Goal: Information Seeking & Learning: Get advice/opinions

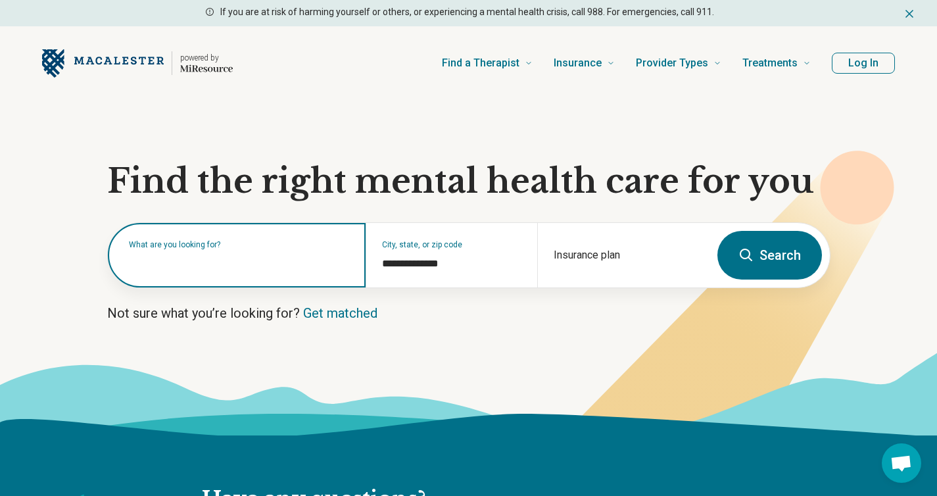
click at [266, 264] on input "text" at bounding box center [239, 262] width 221 height 16
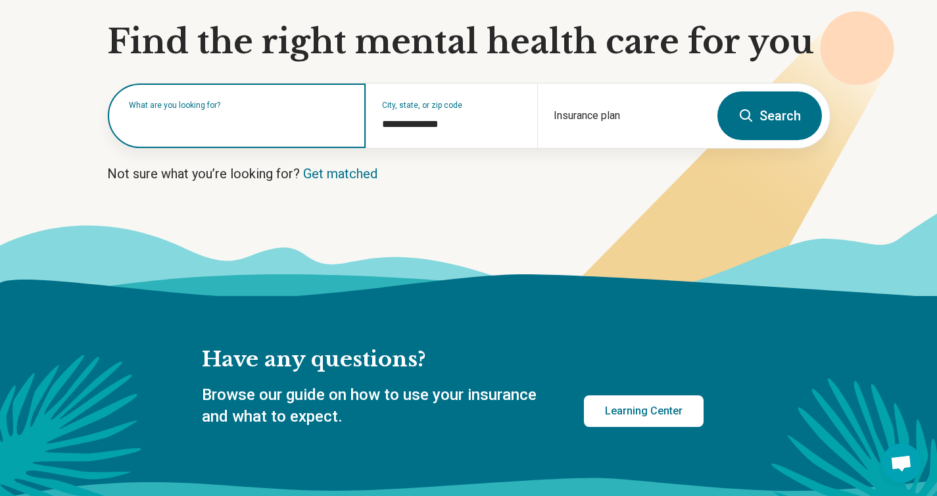
scroll to position [138, 0]
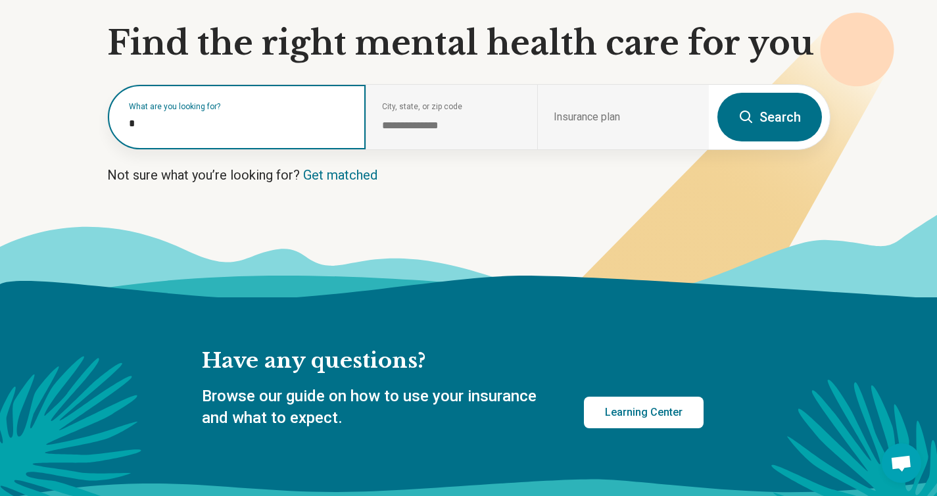
type input "**"
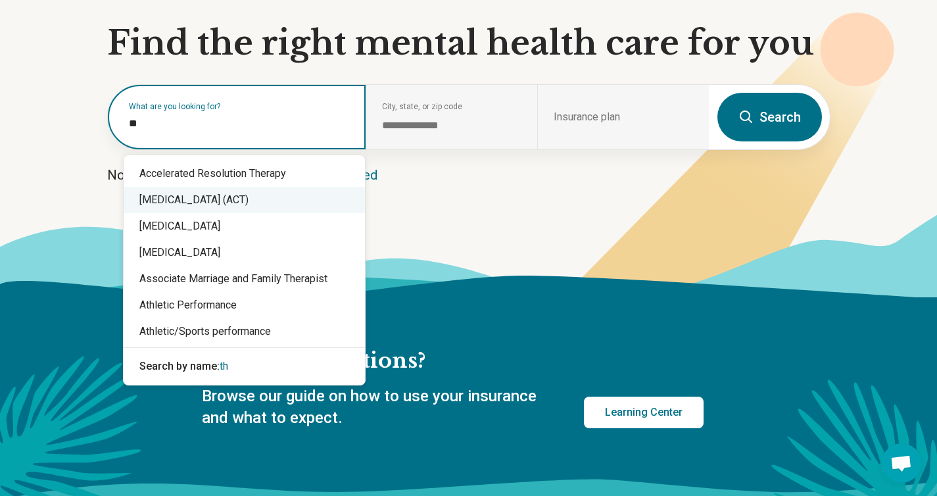
click at [268, 201] on div "[MEDICAL_DATA] (ACT)" at bounding box center [244, 200] width 241 height 26
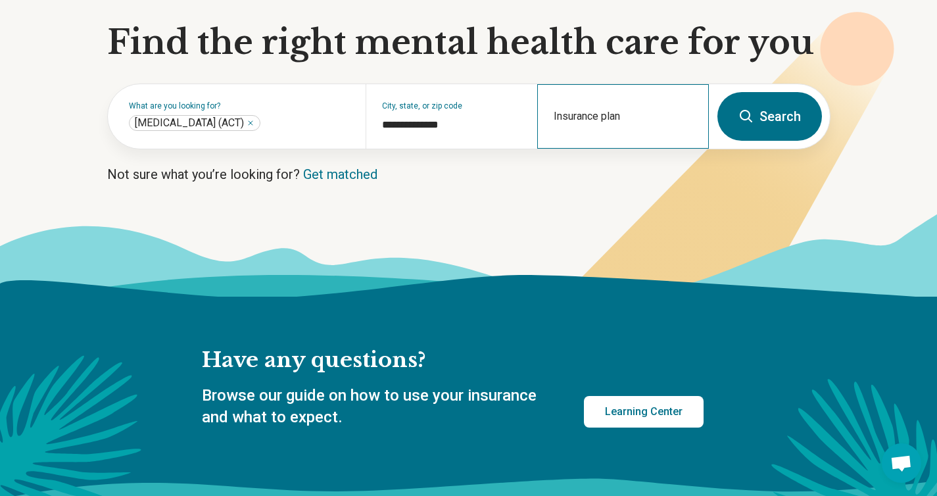
click at [632, 111] on div "Insurance plan" at bounding box center [623, 116] width 172 height 64
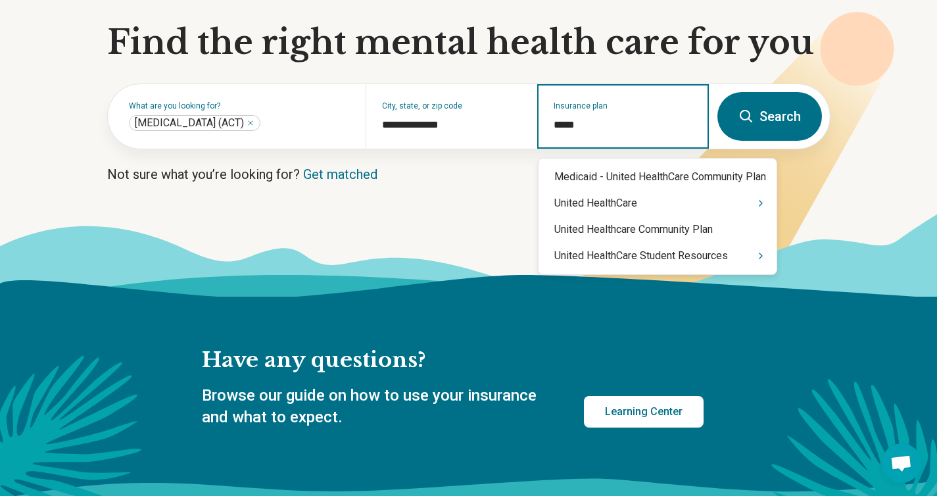
type input "******"
click at [660, 260] on div "United HealthCare Student Resources" at bounding box center [658, 256] width 238 height 26
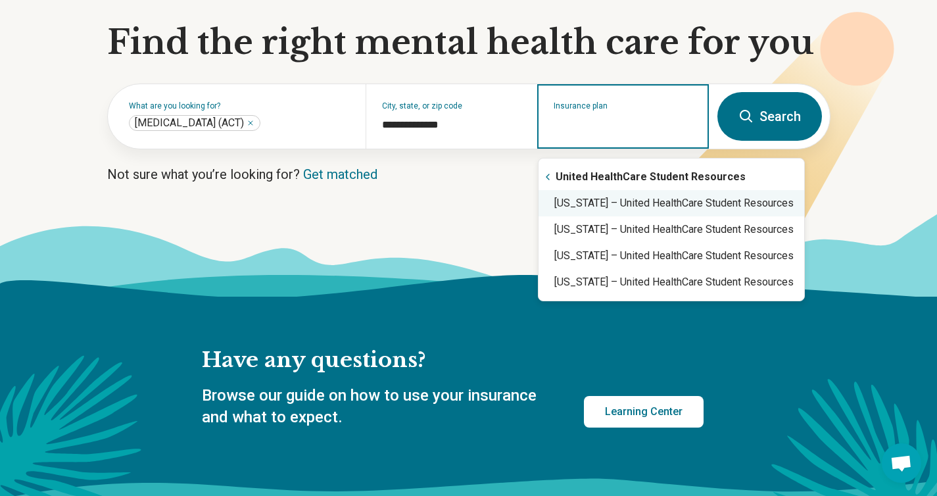
click at [699, 199] on div "Minnesota – United HealthCare Student Resources" at bounding box center [672, 203] width 266 height 26
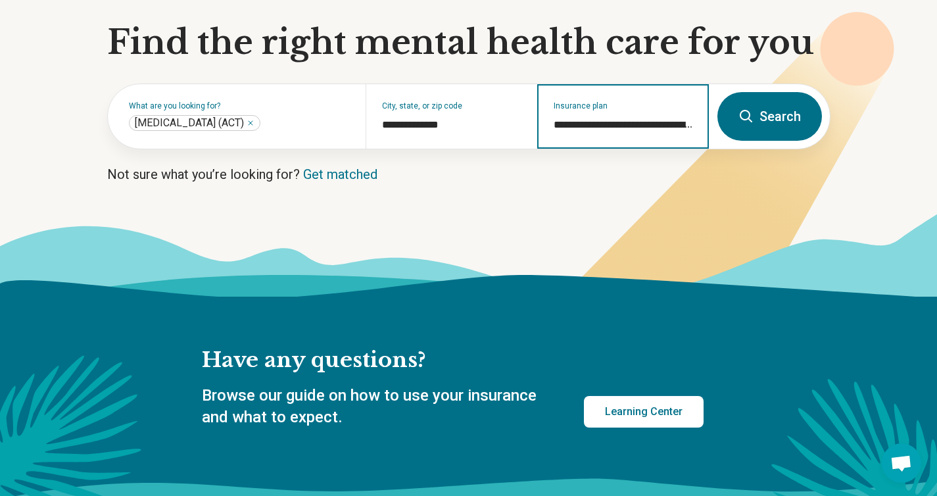
type input "**********"
click at [754, 121] on icon at bounding box center [747, 117] width 16 height 16
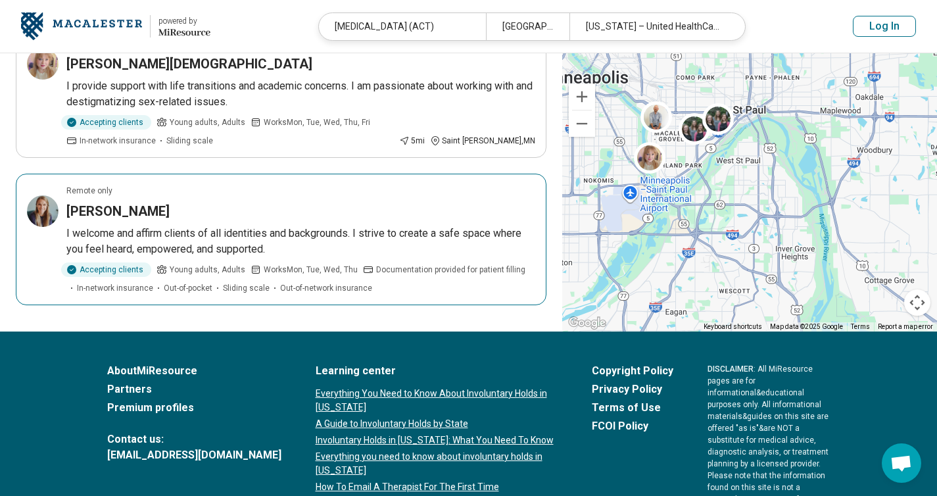
scroll to position [446, 0]
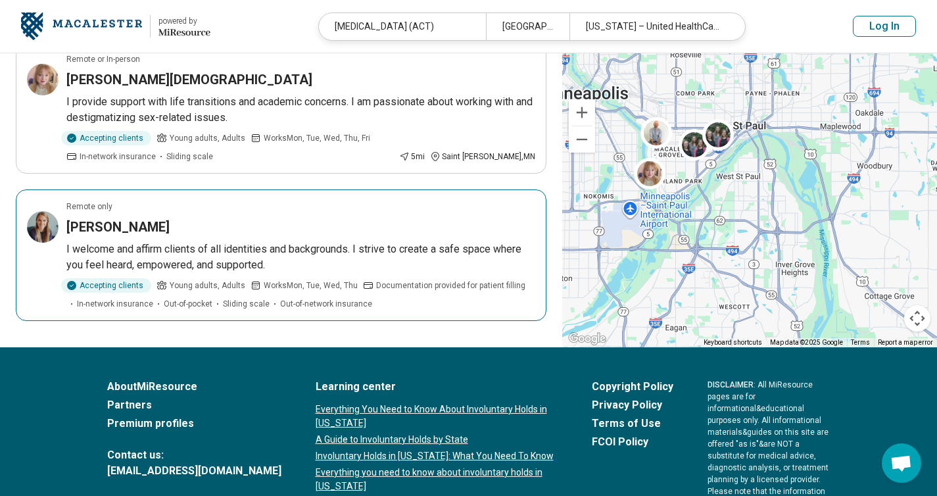
click at [266, 227] on div "Lindsay Gades" at bounding box center [300, 227] width 469 height 18
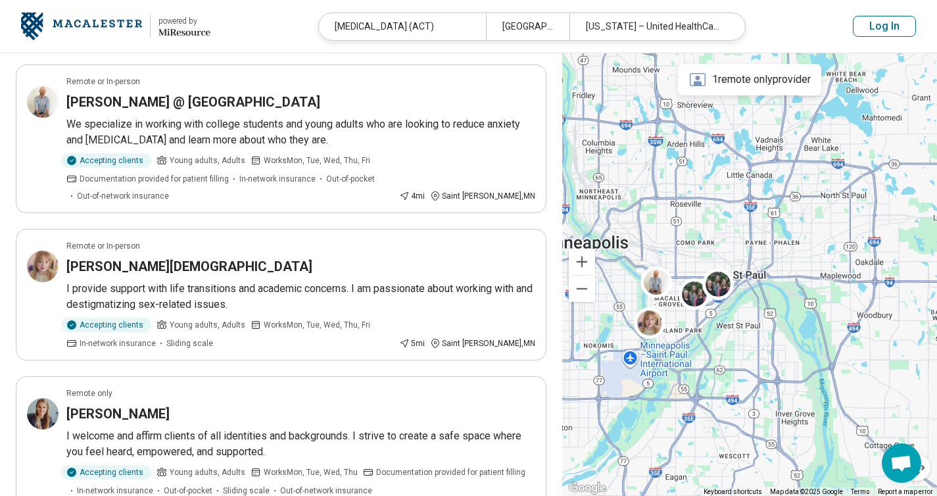
scroll to position [246, 0]
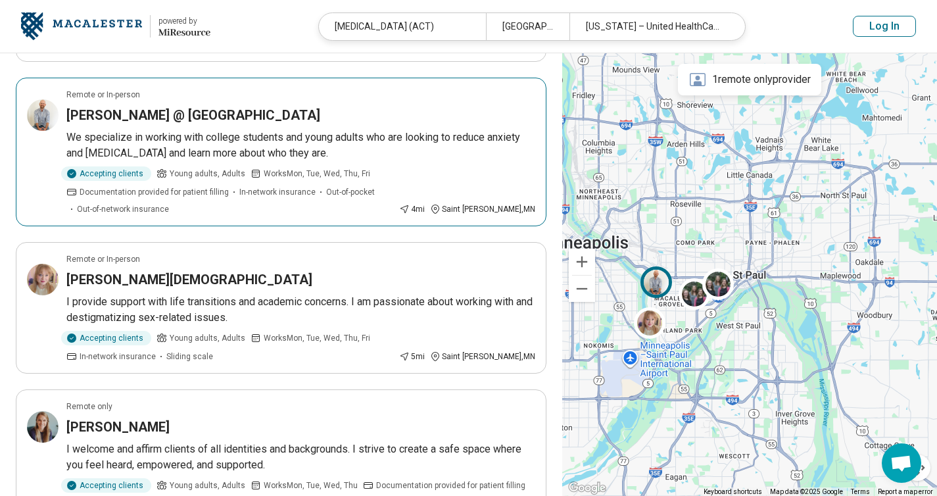
click at [405, 101] on article "Remote or In-person Patrick Castrenze @ The College Therapy Center We specializ…" at bounding box center [281, 152] width 531 height 149
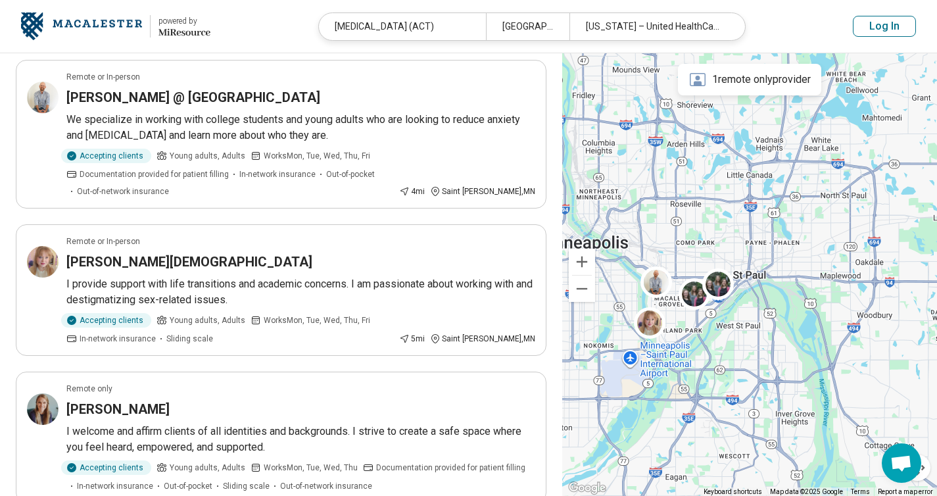
scroll to position [257, 0]
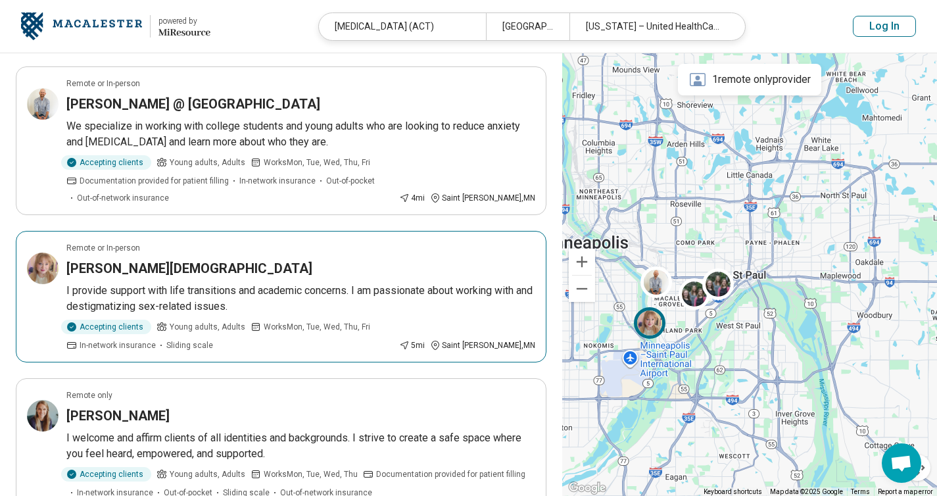
click at [266, 268] on div "Ally Christiansen" at bounding box center [300, 268] width 469 height 18
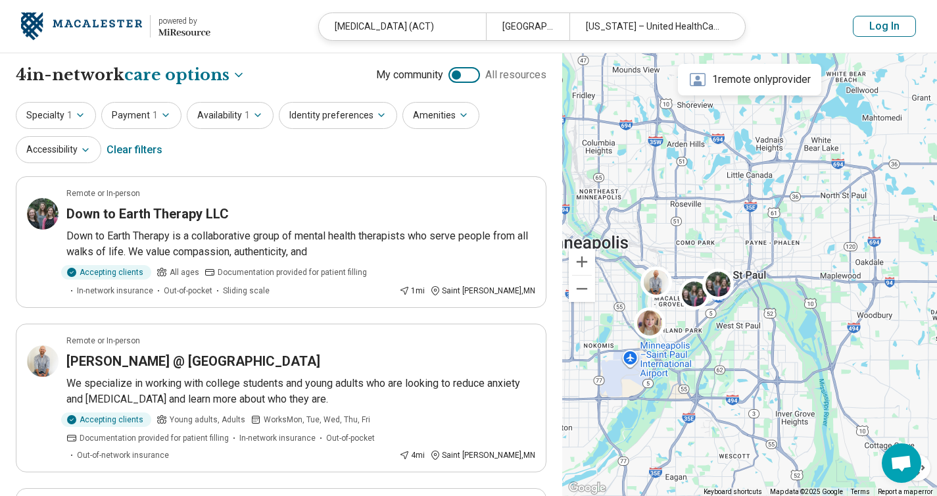
scroll to position [0, 0]
click at [464, 76] on div at bounding box center [465, 75] width 32 height 16
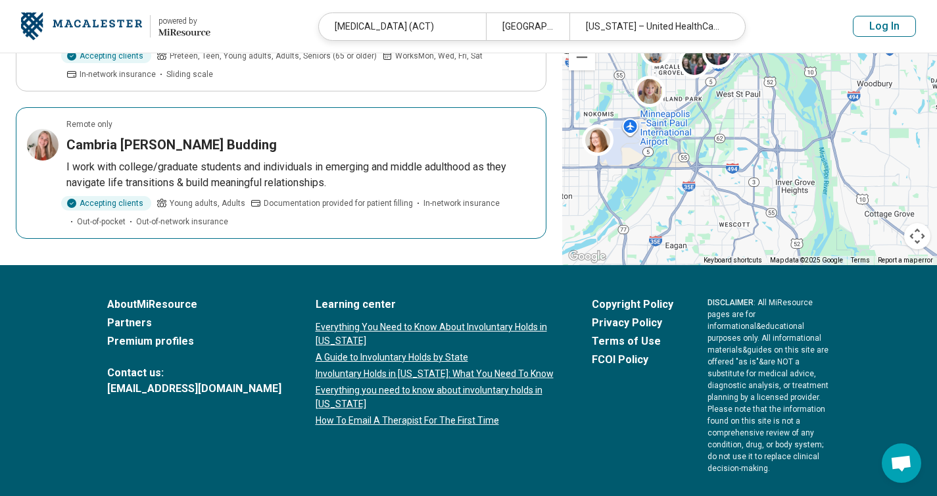
scroll to position [1219, 0]
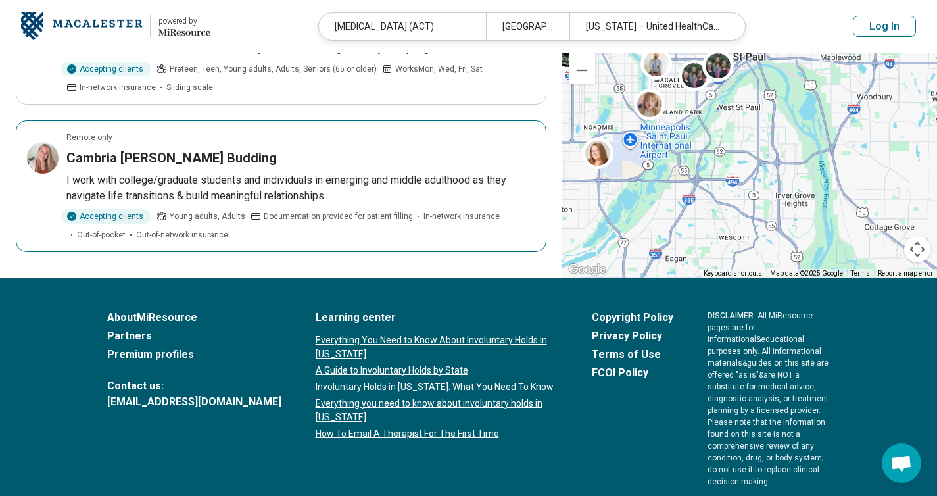
click at [389, 149] on div "Cambria Litsey Budding" at bounding box center [300, 158] width 469 height 18
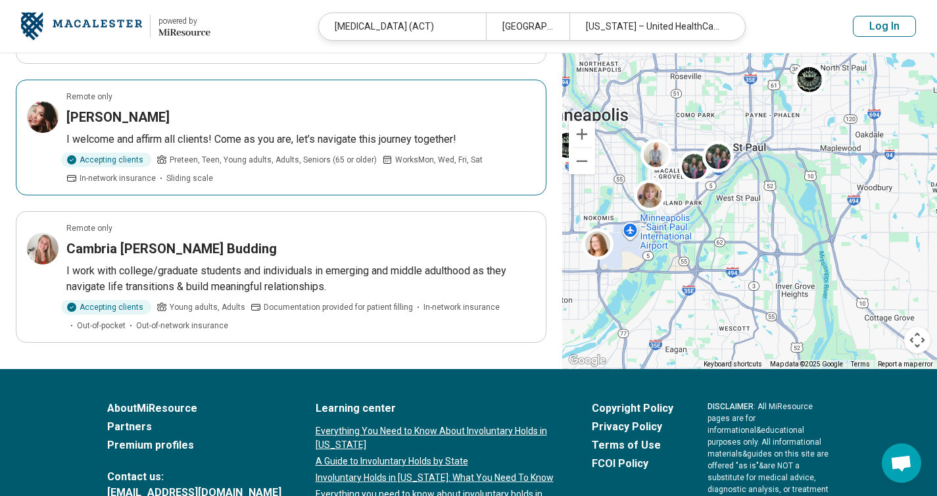
scroll to position [1126, 0]
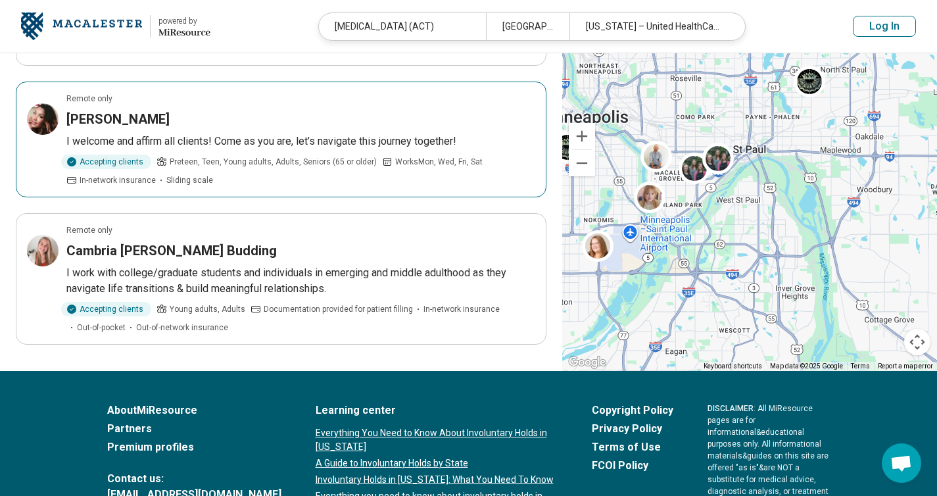
click at [284, 107] on article "Remote only Brandy fountain I welcome and affirm all clients! Come as you are, …" at bounding box center [281, 140] width 531 height 116
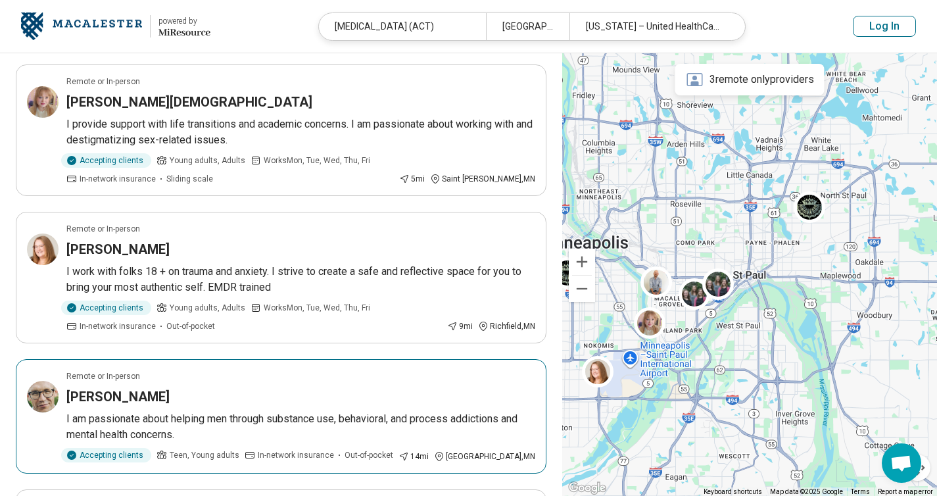
scroll to position [570, 0]
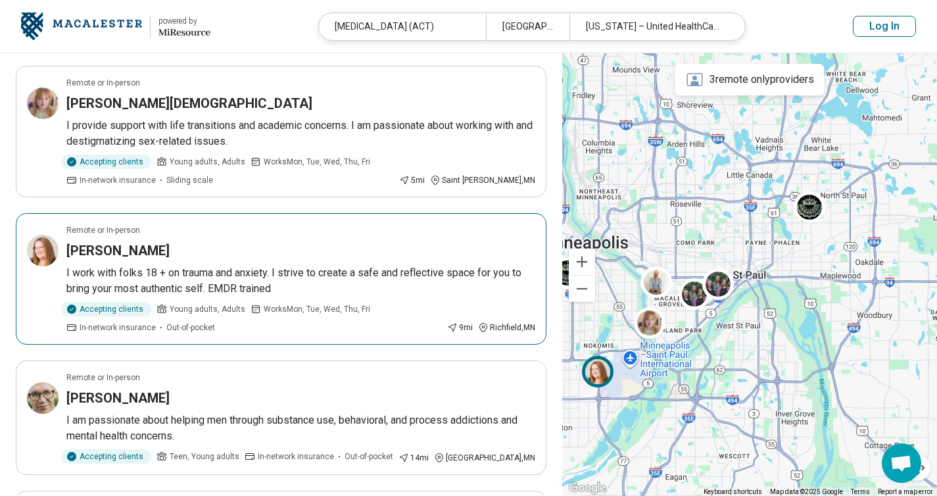
click at [327, 255] on div "Emily Erickson" at bounding box center [300, 250] width 469 height 18
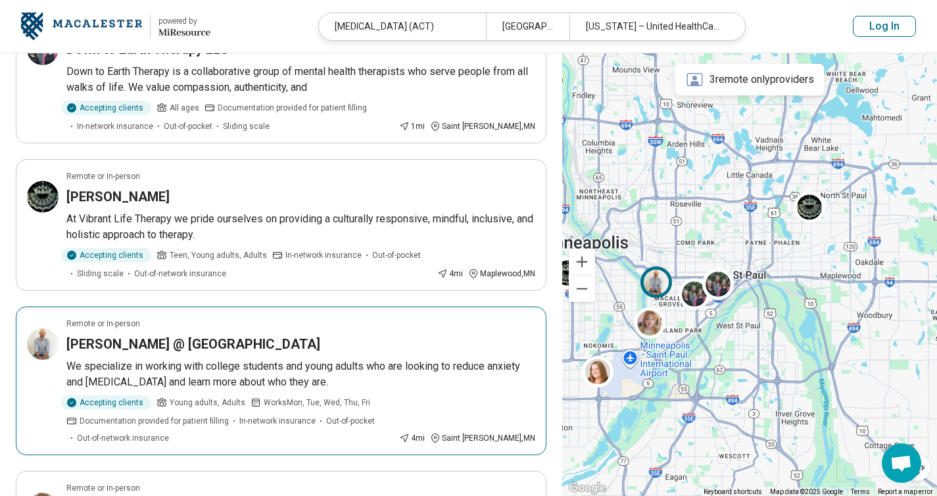
scroll to position [74, 0]
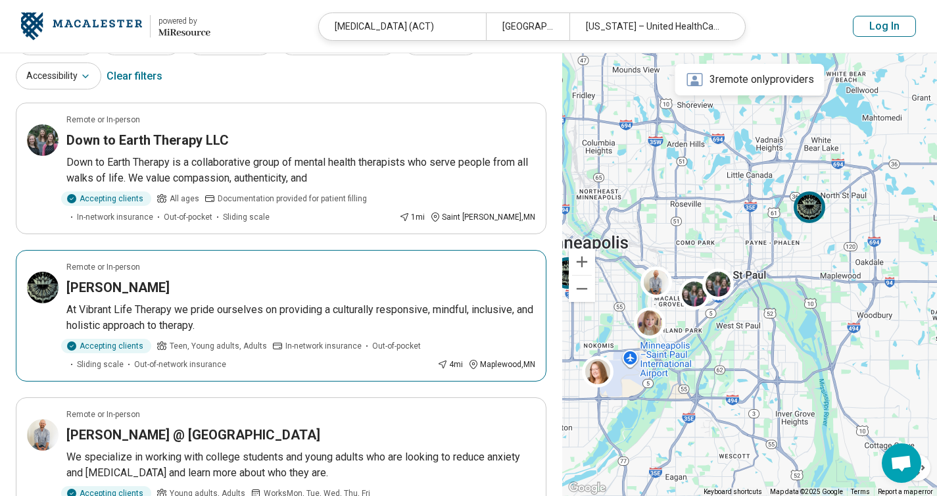
click at [294, 276] on article "Remote or In-person Tanya Brown At Vibrant Life Therapy we pride ourselves on p…" at bounding box center [281, 316] width 531 height 132
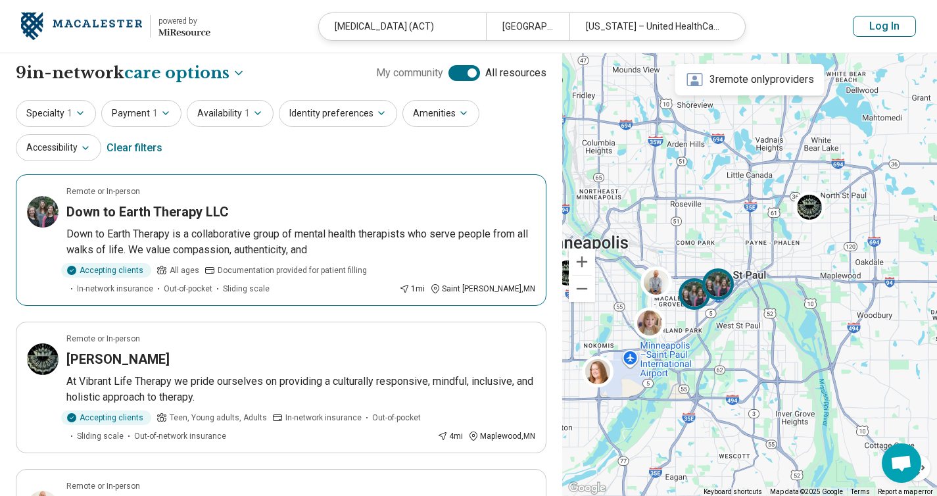
scroll to position [0, 0]
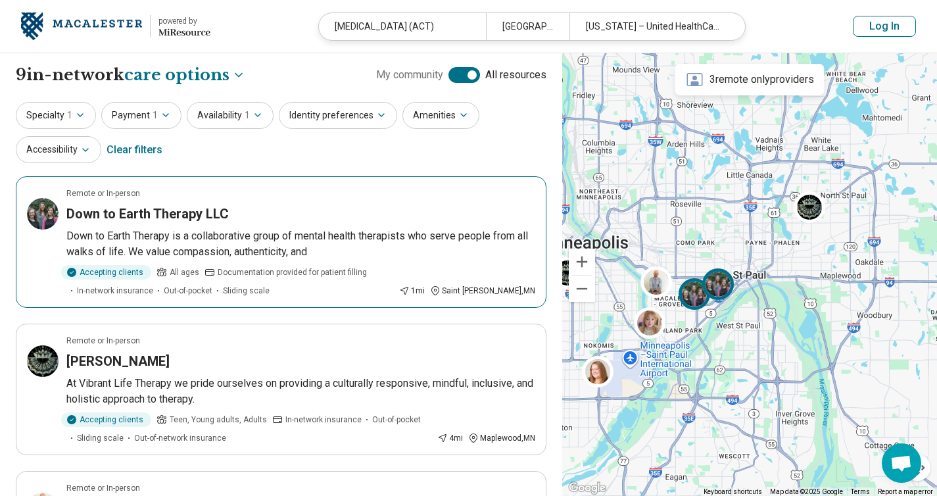
click at [333, 202] on article "Remote or In-person Down to Earth Therapy LLC Down to Earth Therapy is a collab…" at bounding box center [281, 242] width 531 height 132
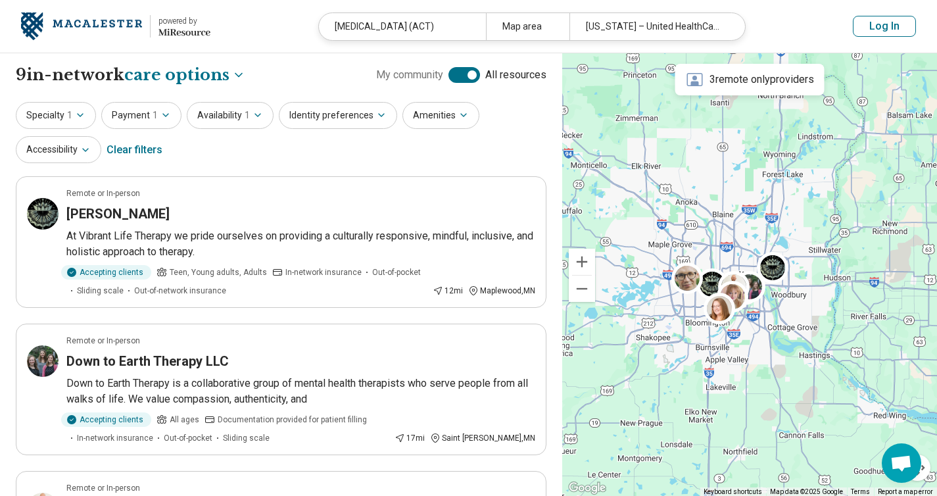
drag, startPoint x: 719, startPoint y: 385, endPoint x: 768, endPoint y: 318, distance: 83.3
click at [768, 318] on div at bounding box center [749, 274] width 375 height 443
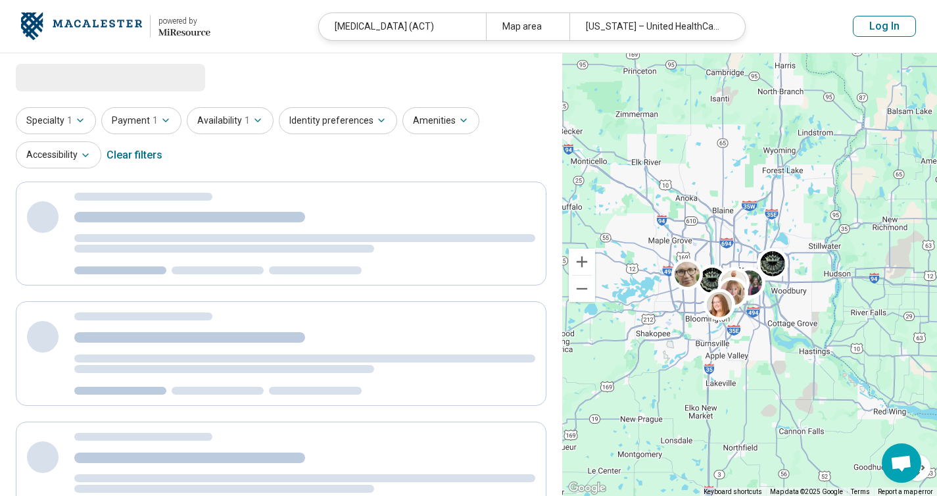
select select "***"
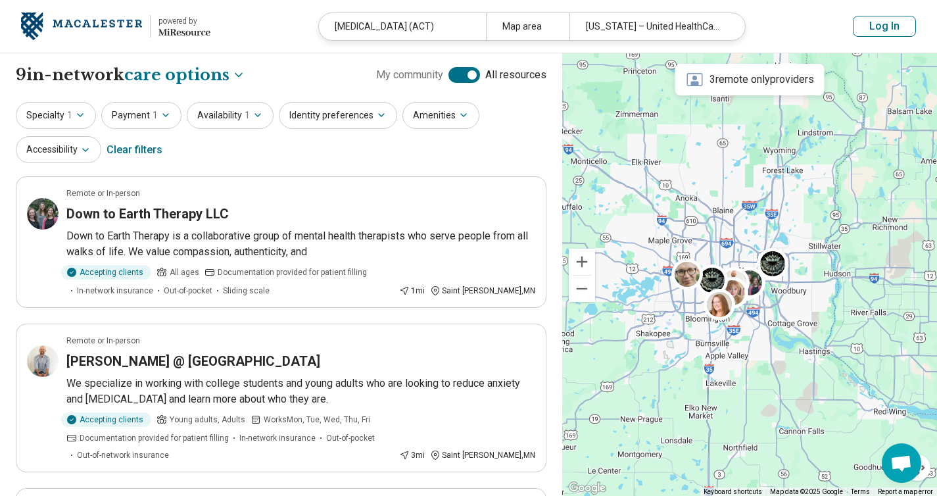
click at [286, 23] on header "powered by Miresource logo Acceptance and Commitment Therapy (ACT) Map area Min…" at bounding box center [468, 26] width 937 height 53
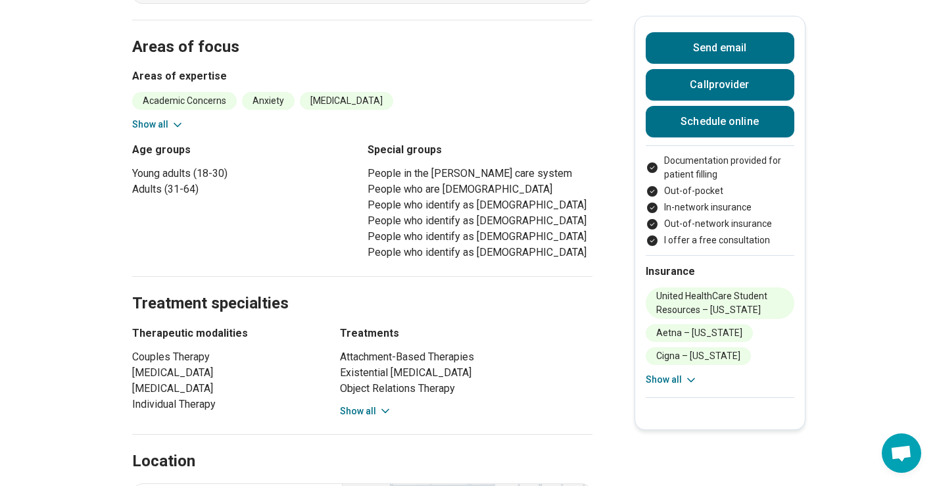
scroll to position [576, 0]
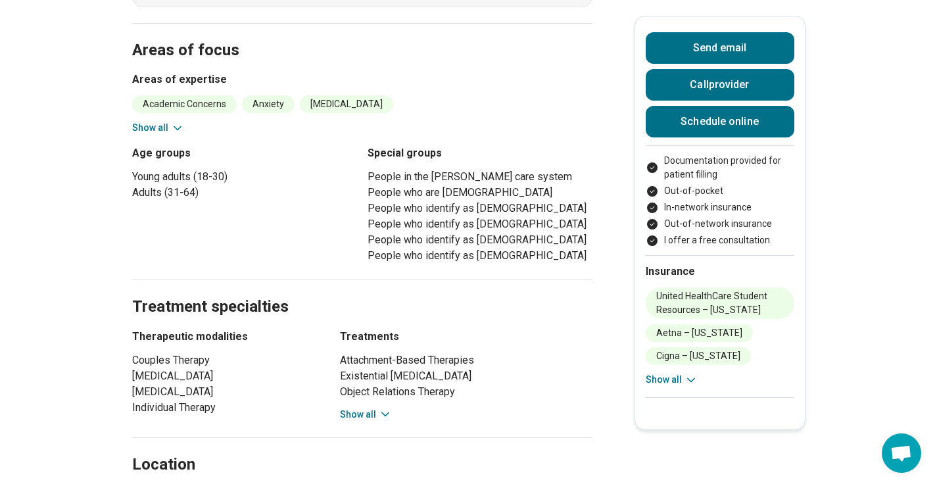
click at [385, 413] on icon at bounding box center [385, 414] width 7 height 3
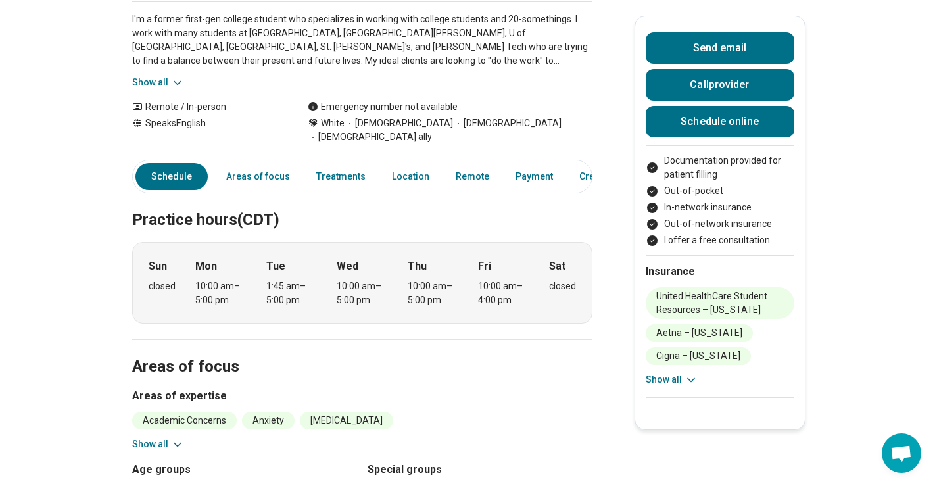
scroll to position [247, 0]
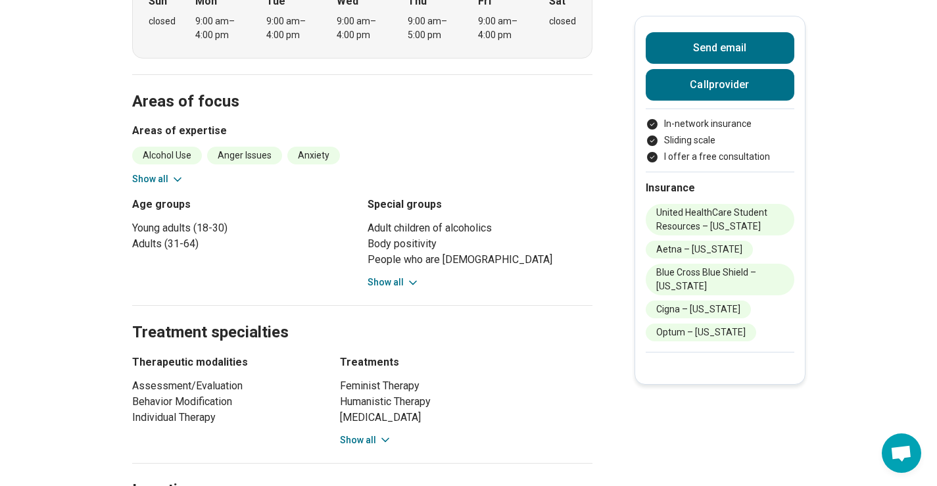
scroll to position [618, 0]
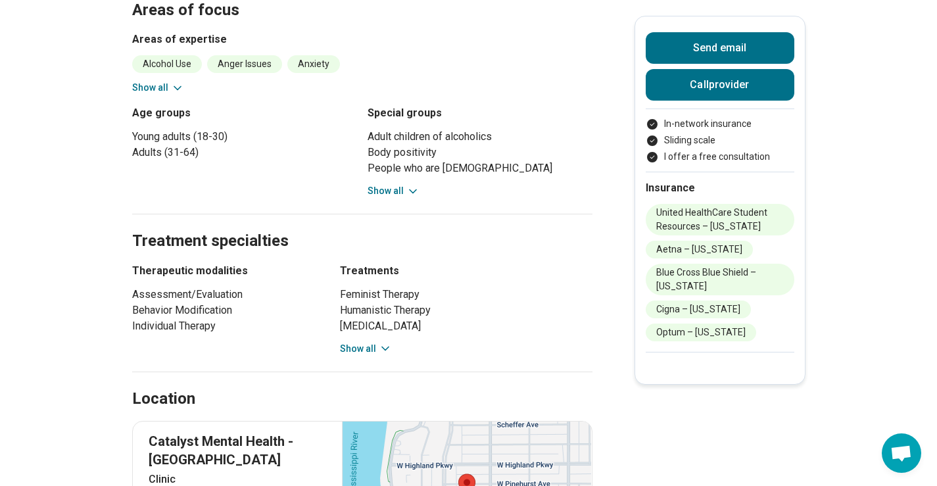
click at [389, 347] on icon at bounding box center [385, 348] width 7 height 3
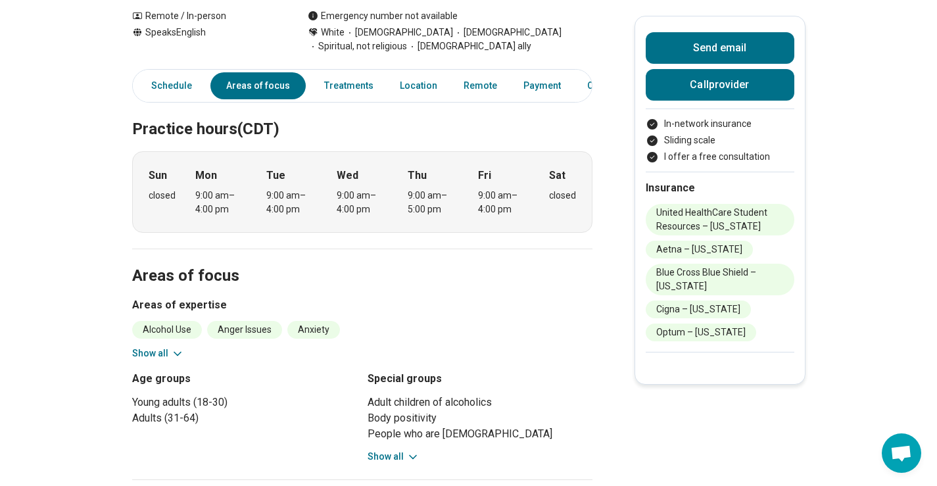
scroll to position [0, 0]
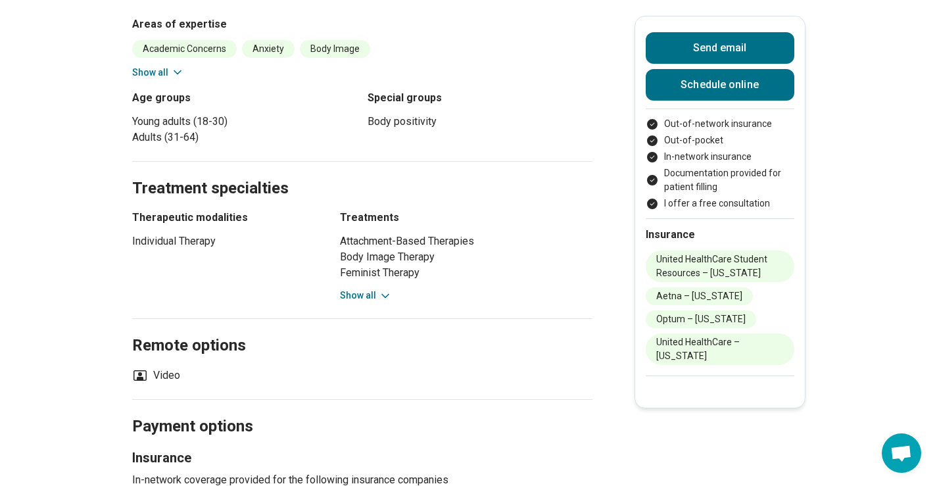
scroll to position [453, 0]
click at [385, 290] on icon at bounding box center [385, 296] width 13 height 13
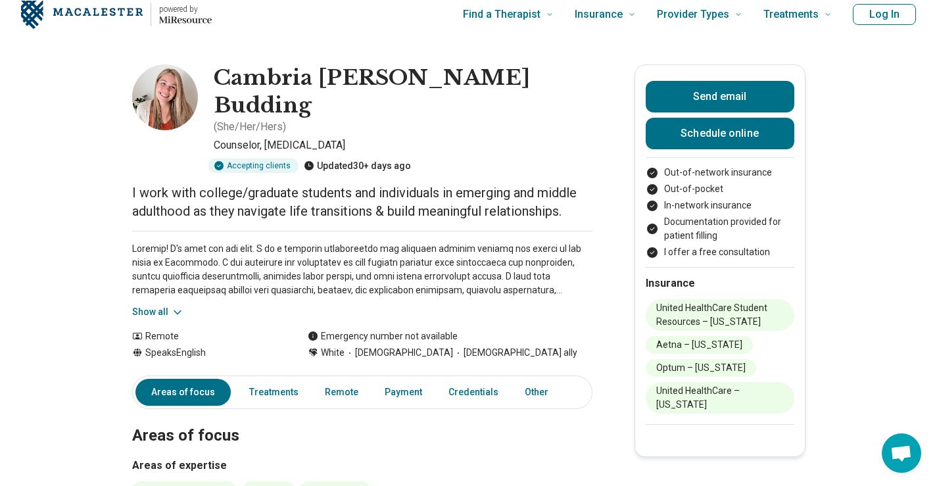
scroll to position [0, 0]
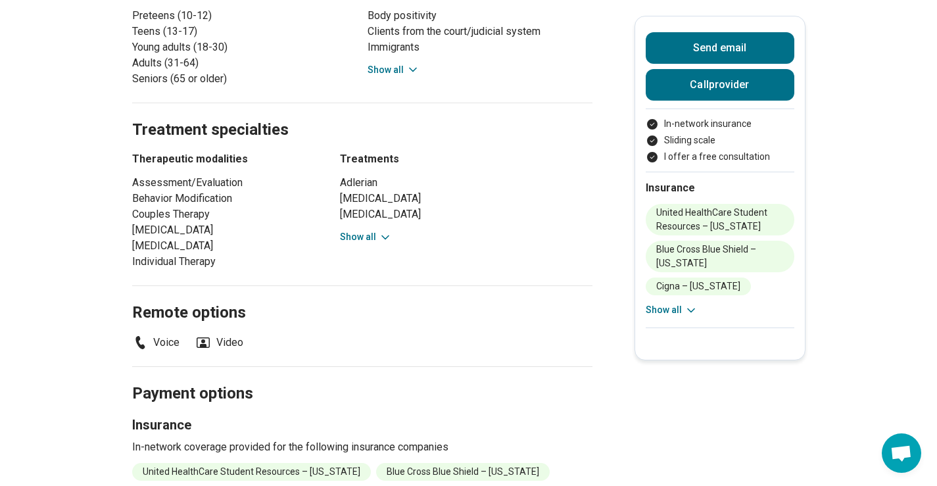
scroll to position [714, 1]
click at [387, 235] on icon at bounding box center [385, 236] width 7 height 3
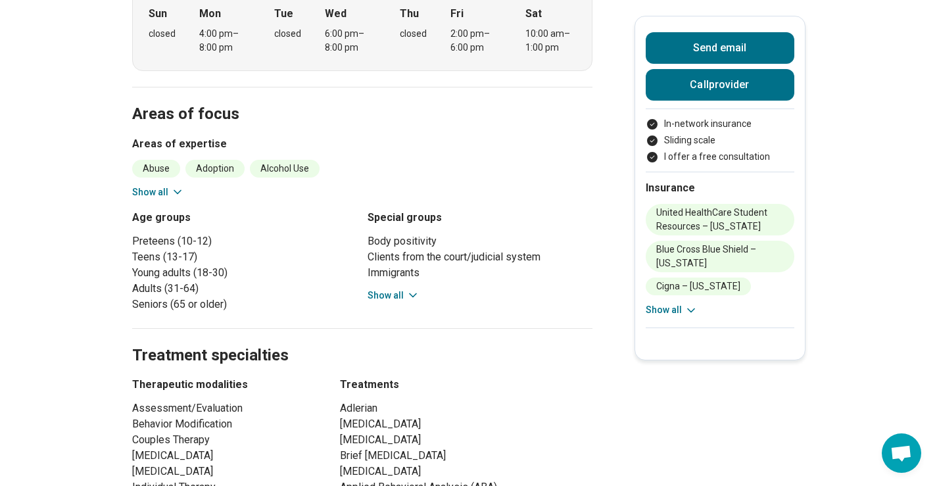
scroll to position [484, 1]
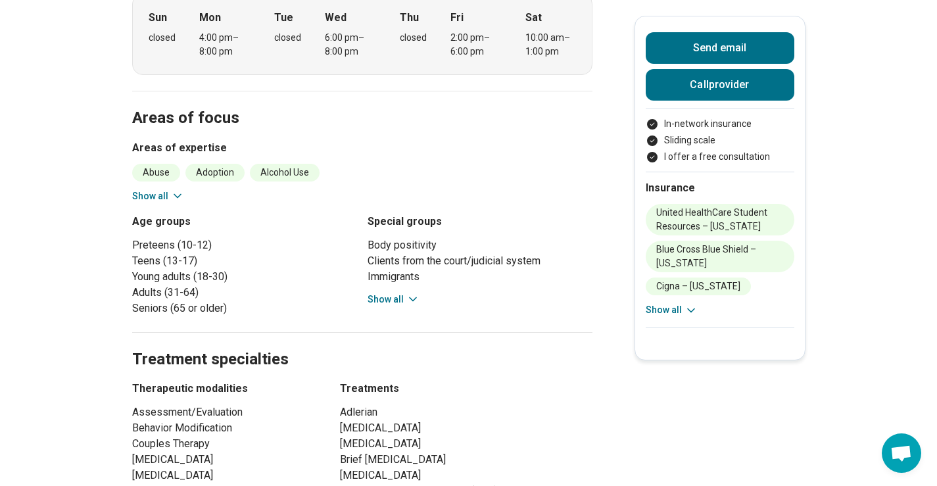
click at [410, 293] on icon at bounding box center [413, 299] width 13 height 13
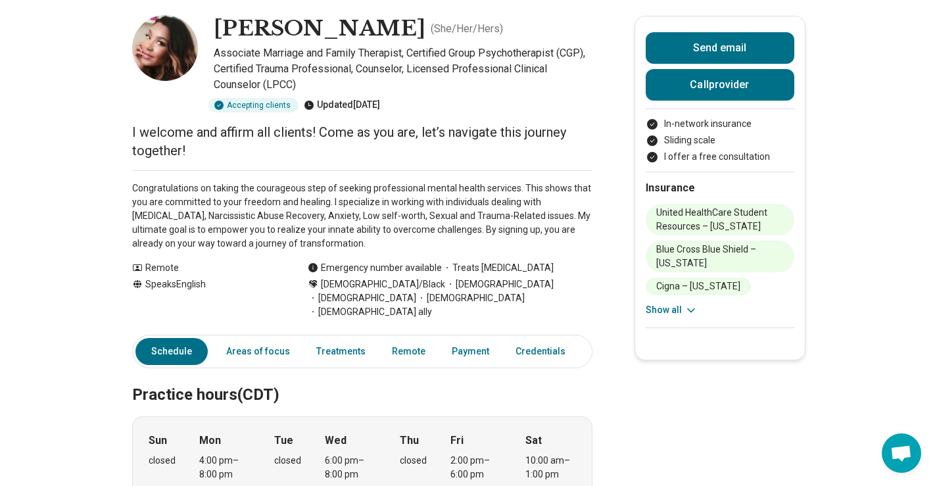
scroll to position [0, 1]
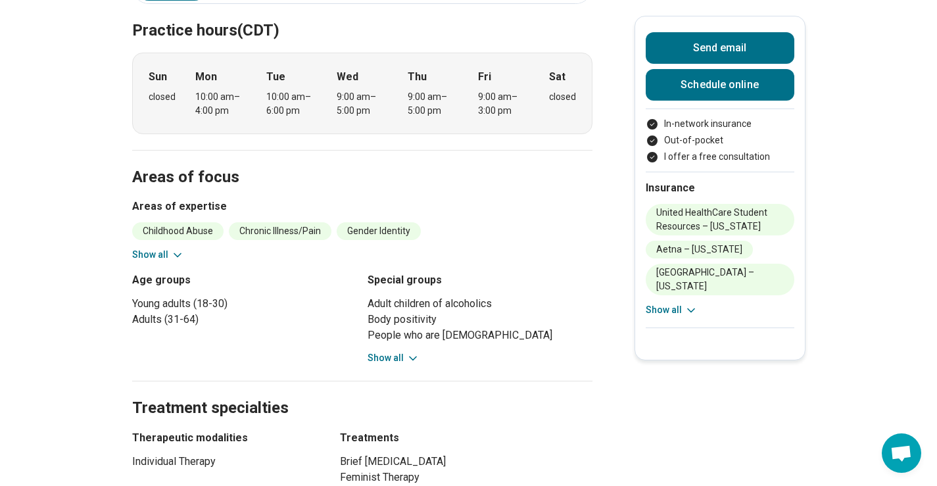
scroll to position [418, 0]
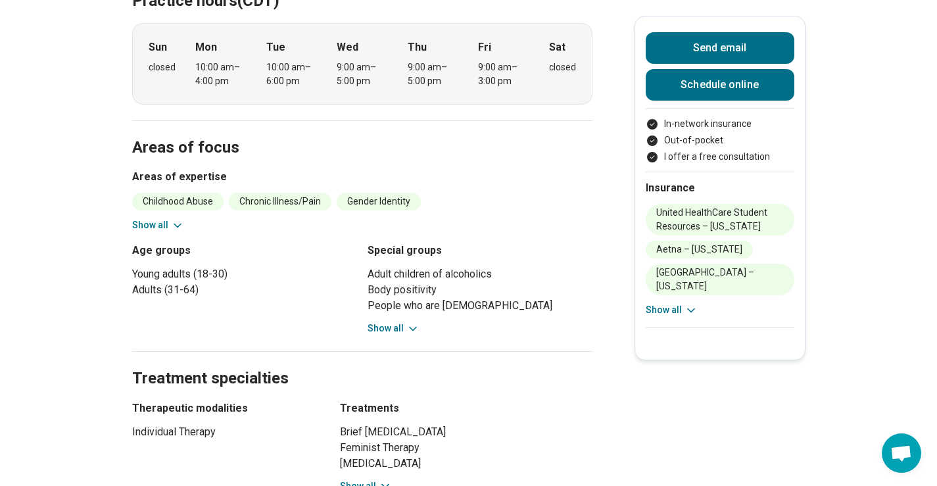
click at [412, 322] on icon at bounding box center [413, 328] width 13 height 13
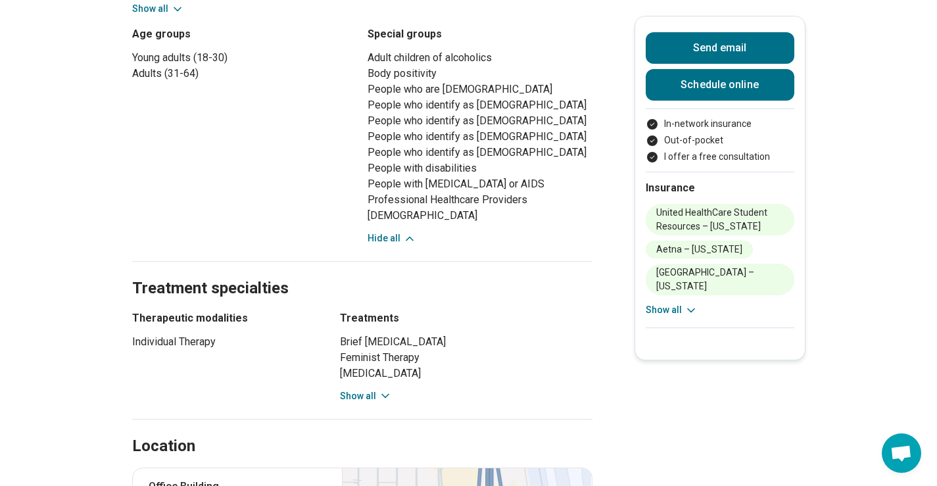
scroll to position [772, 0]
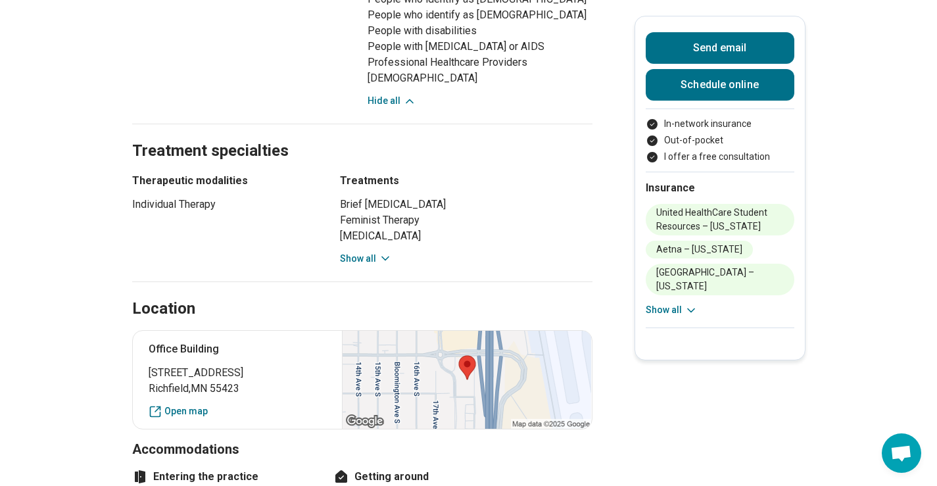
click at [389, 252] on icon at bounding box center [385, 258] width 13 height 13
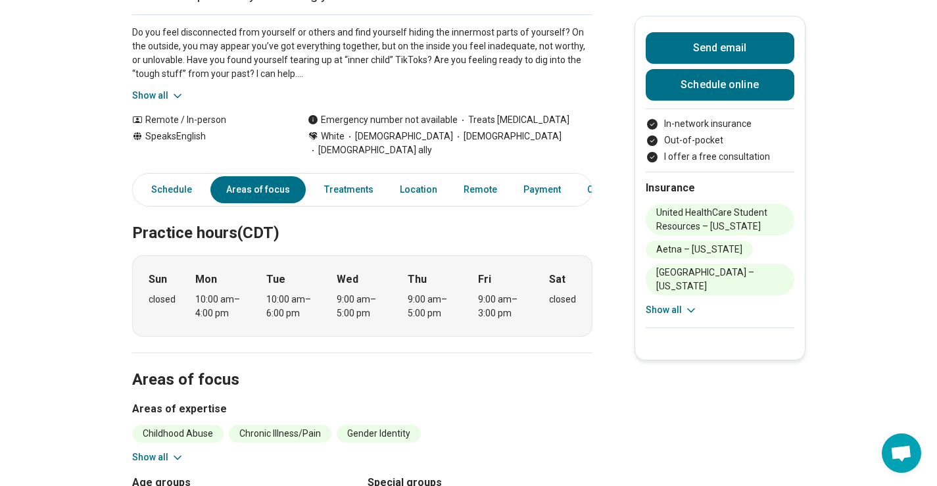
scroll to position [0, 0]
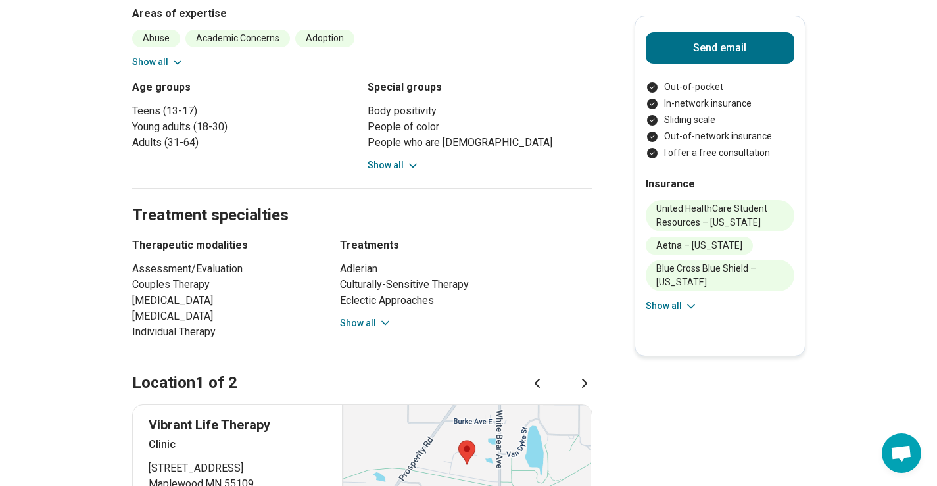
scroll to position [563, 0]
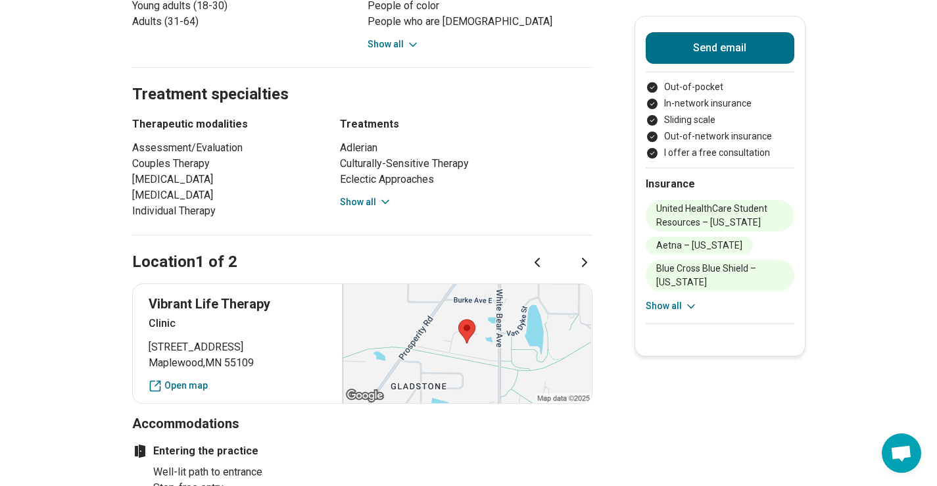
click at [389, 201] on icon at bounding box center [385, 202] width 7 height 3
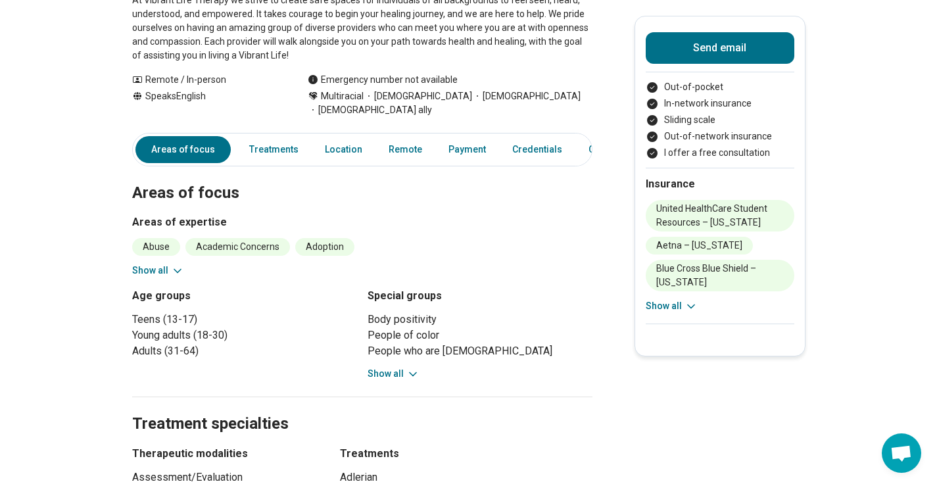
scroll to position [0, 5]
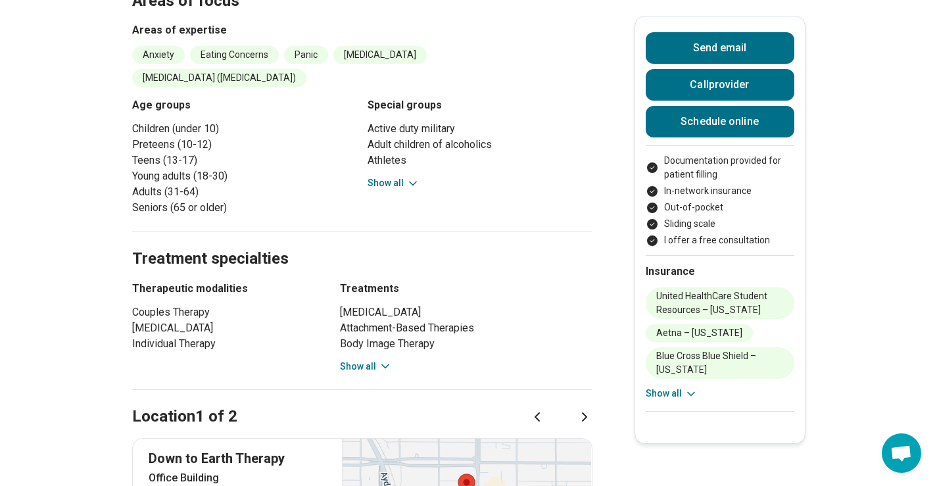
scroll to position [466, 0]
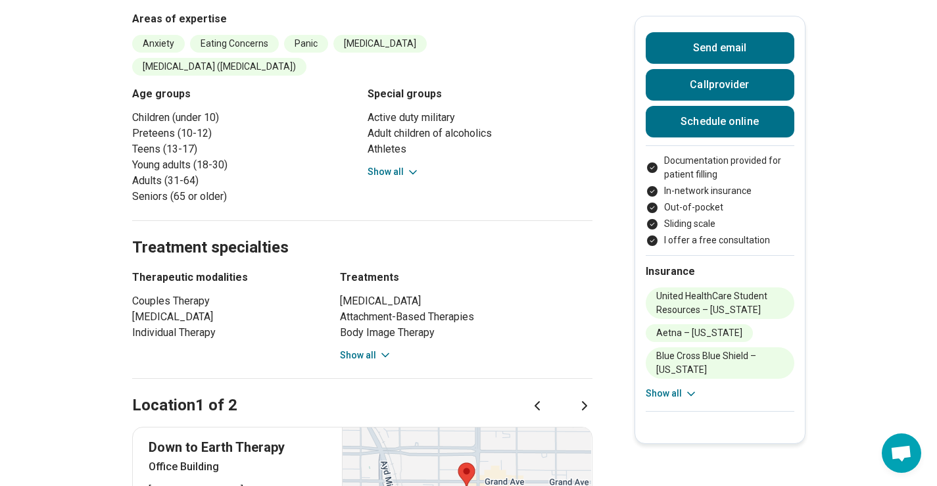
click at [388, 353] on icon at bounding box center [385, 355] width 13 height 13
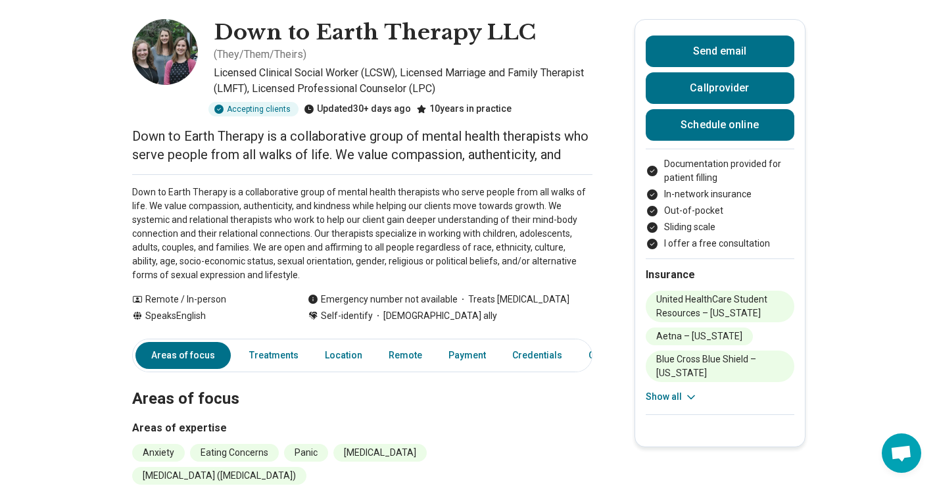
scroll to position [0, 0]
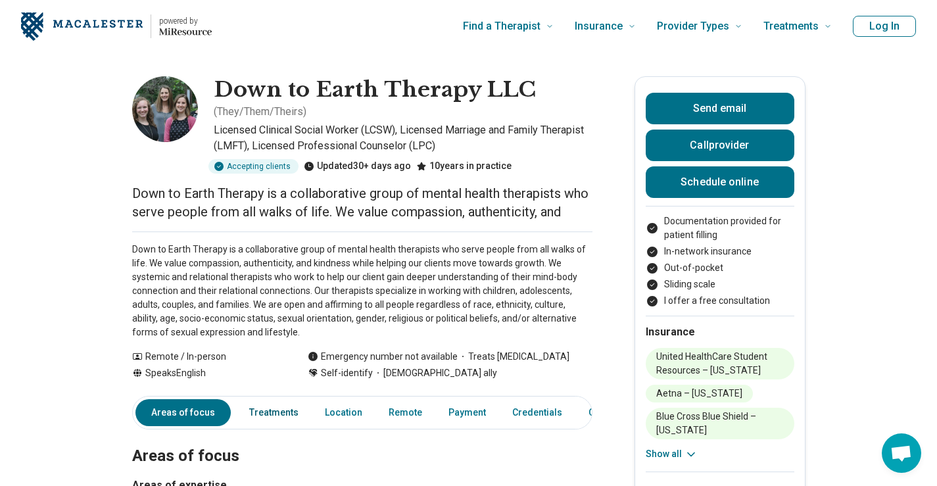
click at [271, 414] on link "Treatments" at bounding box center [273, 412] width 65 height 27
